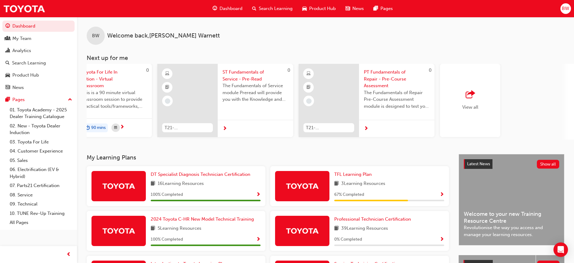
scroll to position [0, 360]
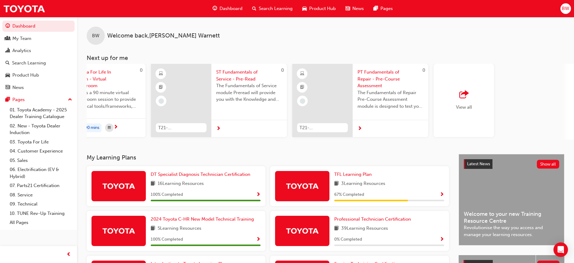
click at [469, 93] on div "button" at bounding box center [464, 94] width 16 height 8
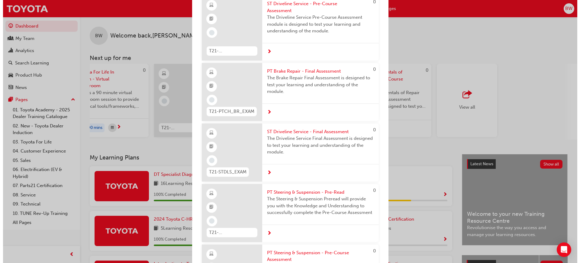
scroll to position [2116, 0]
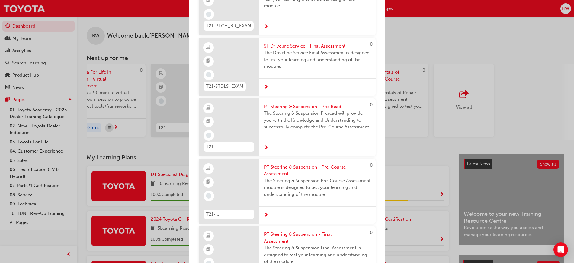
click at [423, 31] on div "Next up for me 0 TFLIAVC Toyota For Life In Action - Virtual Classroom This is …" at bounding box center [287, 131] width 574 height 263
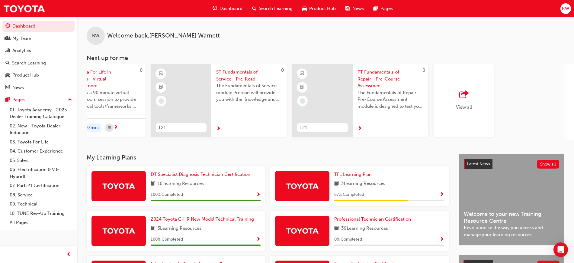
click at [273, 8] on span "Search Learning" at bounding box center [276, 8] width 34 height 7
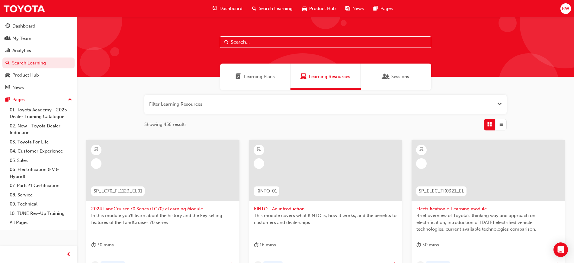
click at [245, 46] on input "text" at bounding box center [325, 41] width 211 height 11
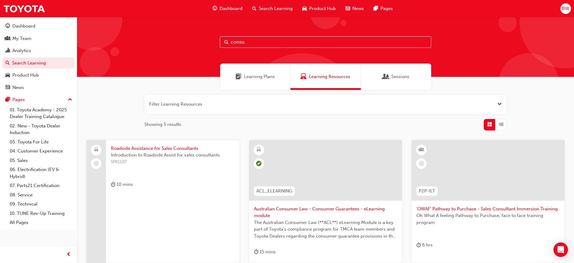
type input "consu"
click at [301, 173] on div at bounding box center [325, 170] width 153 height 60
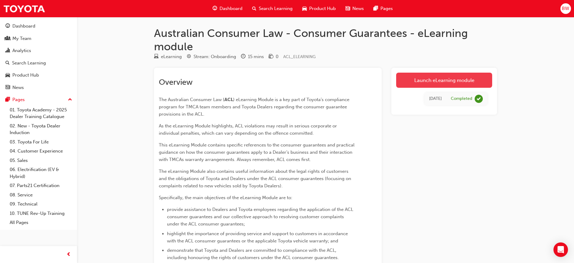
click at [441, 82] on link "Launch eLearning module" at bounding box center [444, 80] width 96 height 15
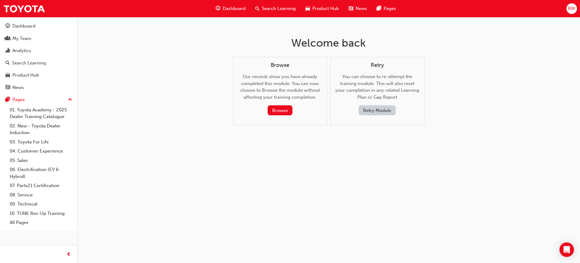
click at [370, 112] on button "Retry Module" at bounding box center [377, 110] width 37 height 10
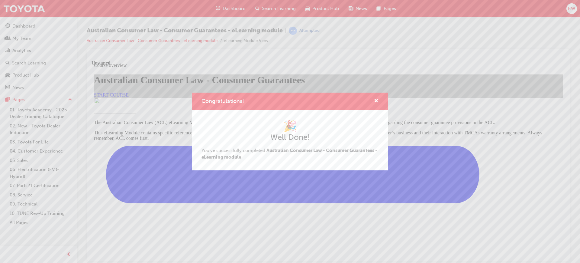
click at [21, 26] on div "Congratulations! 🎉 Well Done! You've successfully completed Australian Consumer…" at bounding box center [290, 131] width 580 height 263
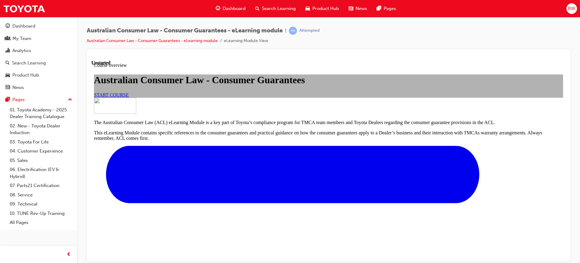
click at [21, 26] on div "Dashboard" at bounding box center [23, 26] width 23 height 7
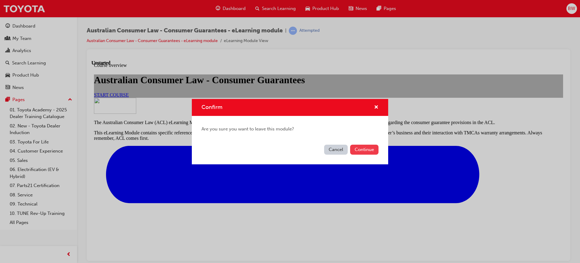
click at [366, 149] on button "Continue" at bounding box center [364, 149] width 28 height 10
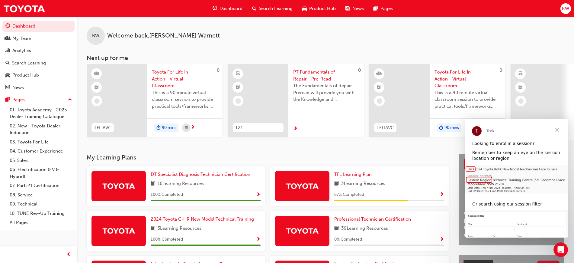
click at [558, 129] on span "Close" at bounding box center [558, 130] width 22 height 22
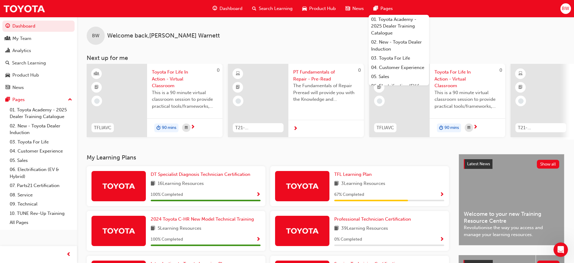
click at [282, 54] on div "BW Welcome back , [PERSON_NAME] Next up for me 0 TFLIAVC Toyota For Life In Act…" at bounding box center [325, 78] width 497 height 122
click at [266, 9] on span "Search Learning" at bounding box center [276, 8] width 34 height 7
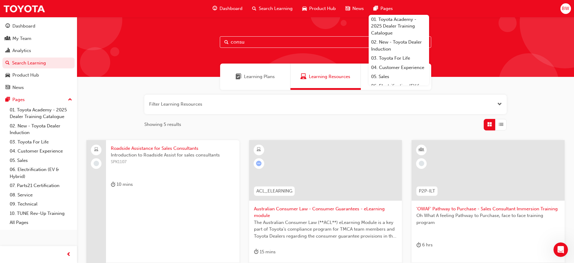
click at [321, 185] on div at bounding box center [325, 170] width 153 height 60
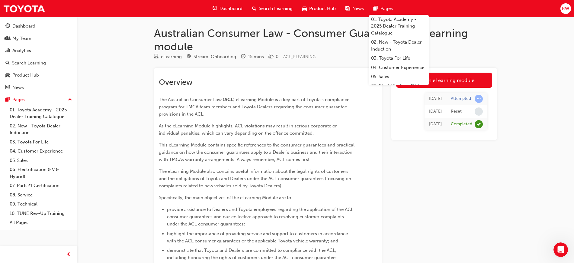
click at [429, 96] on div "[DATE]" at bounding box center [435, 98] width 13 height 7
click at [450, 82] on link "Launch eLearning module" at bounding box center [444, 80] width 96 height 15
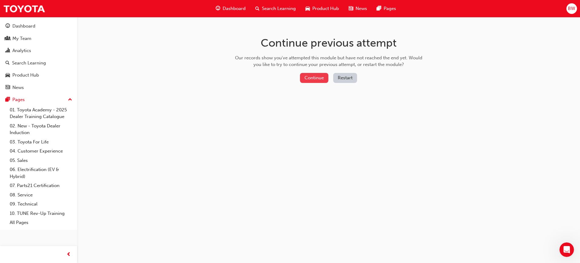
click at [312, 79] on button "Continue" at bounding box center [314, 78] width 28 height 10
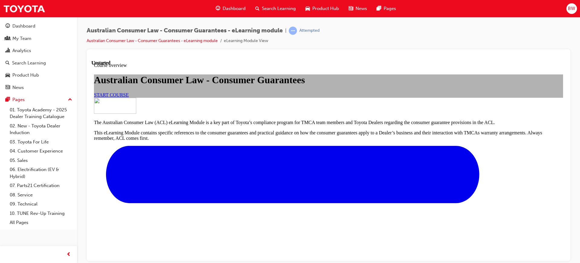
click at [129, 97] on link "START COURSE" at bounding box center [111, 94] width 35 height 5
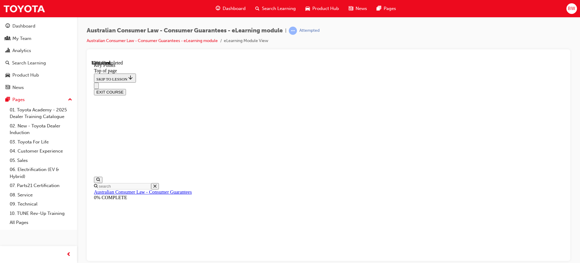
scroll to position [280, 0]
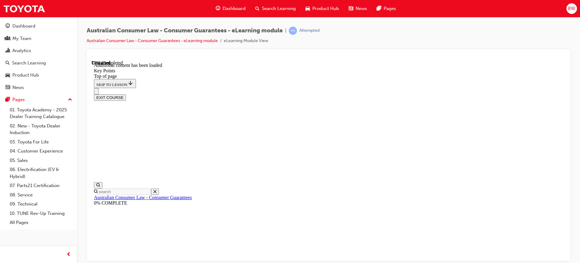
scroll to position [795, 0]
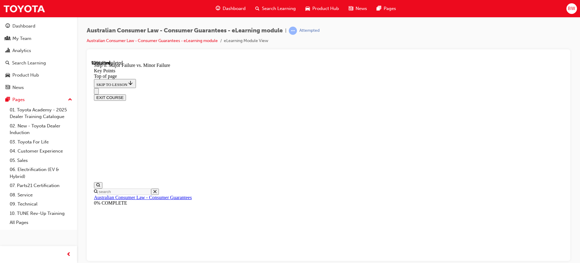
scroll to position [1087, 0]
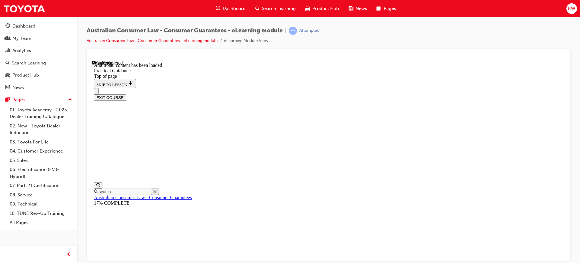
scroll to position [1528, 0]
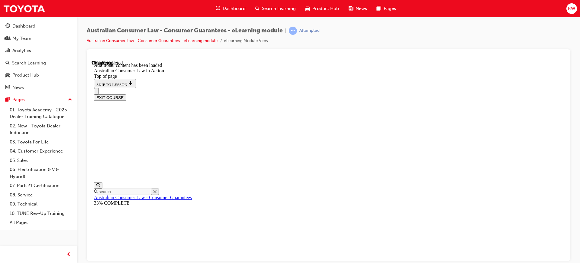
scroll to position [1046, 0]
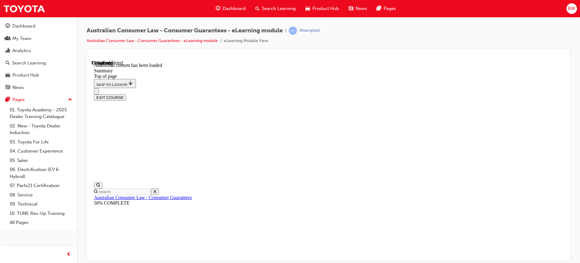
scroll to position [573, 0]
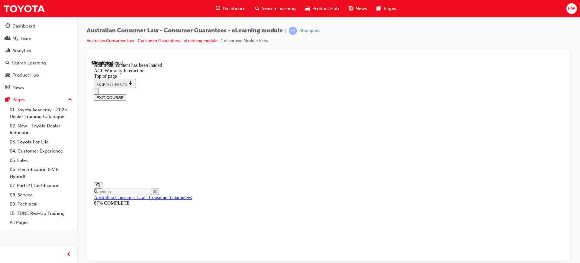
scroll to position [382, 0]
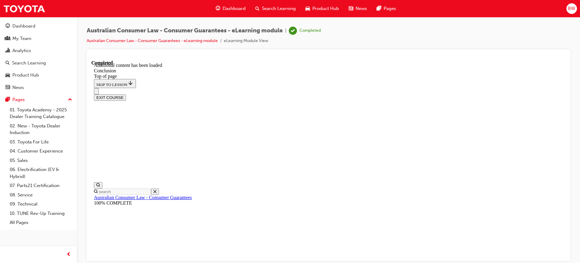
click at [126, 94] on button "EXIT COURSE" at bounding box center [110, 97] width 32 height 6
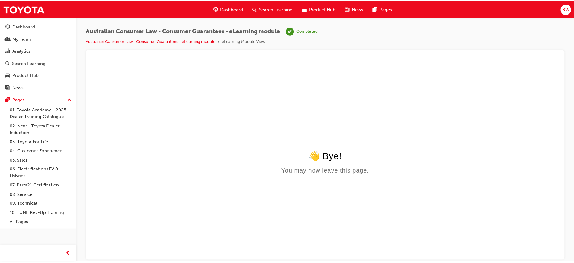
scroll to position [0, 0]
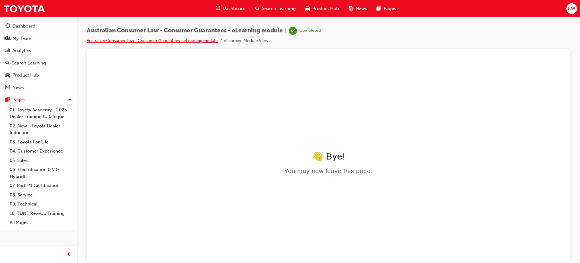
click at [139, 41] on link "Australian Consumer Law - Consumer Guarantees - eLearning module" at bounding box center [152, 40] width 131 height 5
